Goal: Information Seeking & Learning: Learn about a topic

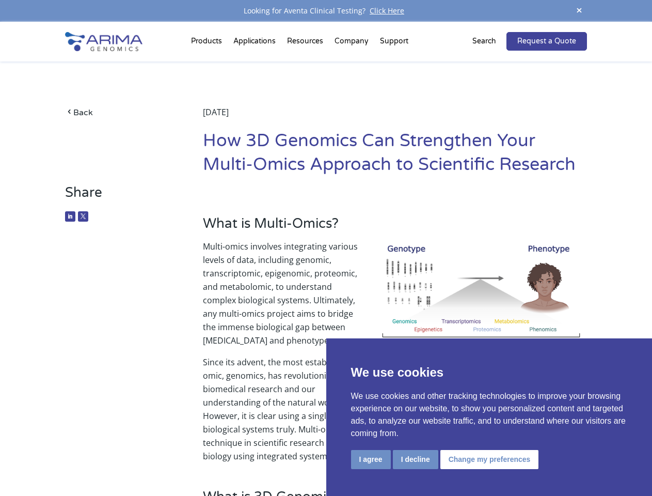
click at [326, 248] on p "Multi-omics involves integrating various levels of data, including genomic, tra…" at bounding box center [395, 298] width 384 height 116
click at [371, 459] on button "I agree" at bounding box center [371, 459] width 40 height 19
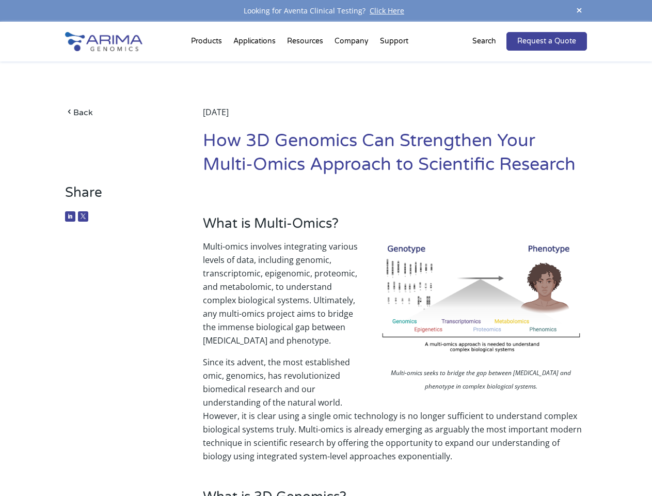
click at [415, 459] on p "Since its advent, the most established omic, genomics, has revolutionized biome…" at bounding box center [395, 408] width 384 height 107
click at [488, 459] on p "Since its advent, the most established omic, genomics, has revolutionized biome…" at bounding box center [395, 408] width 384 height 107
click at [580, 11] on span at bounding box center [579, 11] width 15 height 14
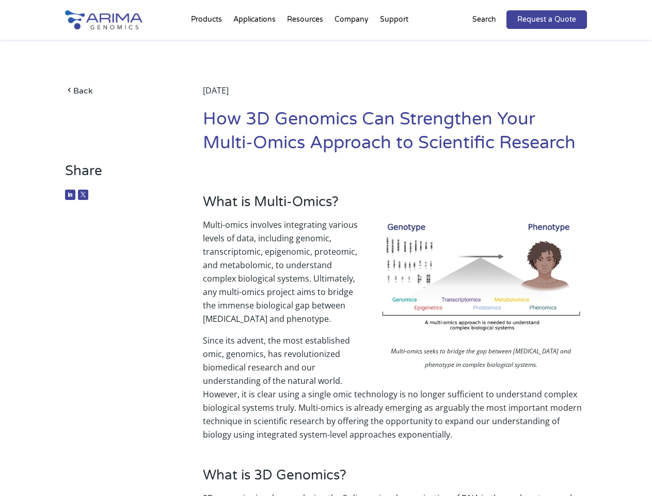
click at [326, 259] on p "Multi-omics involves integrating various levels of data, including genomic, tra…" at bounding box center [395, 276] width 384 height 116
click at [208, 43] on div "Back [DATE] How 3D Genomics Can Strengthen Your Multi-Omics Approach to Scienti…" at bounding box center [326, 101] width 522 height 123
click at [306, 43] on div "Back [DATE] How 3D Genomics Can Strengthen Your Multi-Omics Approach to Scienti…" at bounding box center [326, 101] width 522 height 123
click at [352, 43] on div "Back [DATE] How 3D Genomics Can Strengthen Your Multi-Omics Approach to Scienti…" at bounding box center [326, 101] width 522 height 123
click at [394, 43] on div "Back [DATE] How 3D Genomics Can Strengthen Your Multi-Omics Approach to Scienti…" at bounding box center [326, 101] width 522 height 123
